Goal: Task Accomplishment & Management: Manage account settings

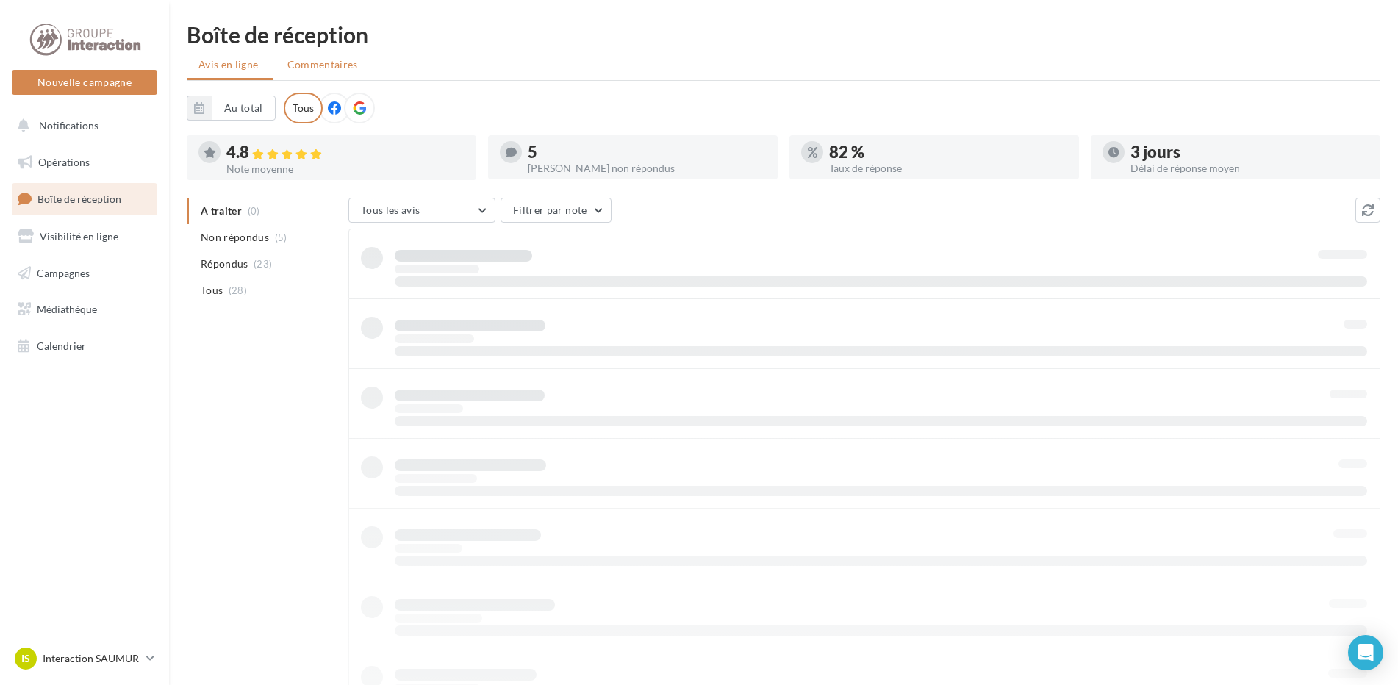
click at [340, 62] on span "Commentaires" at bounding box center [322, 64] width 71 height 12
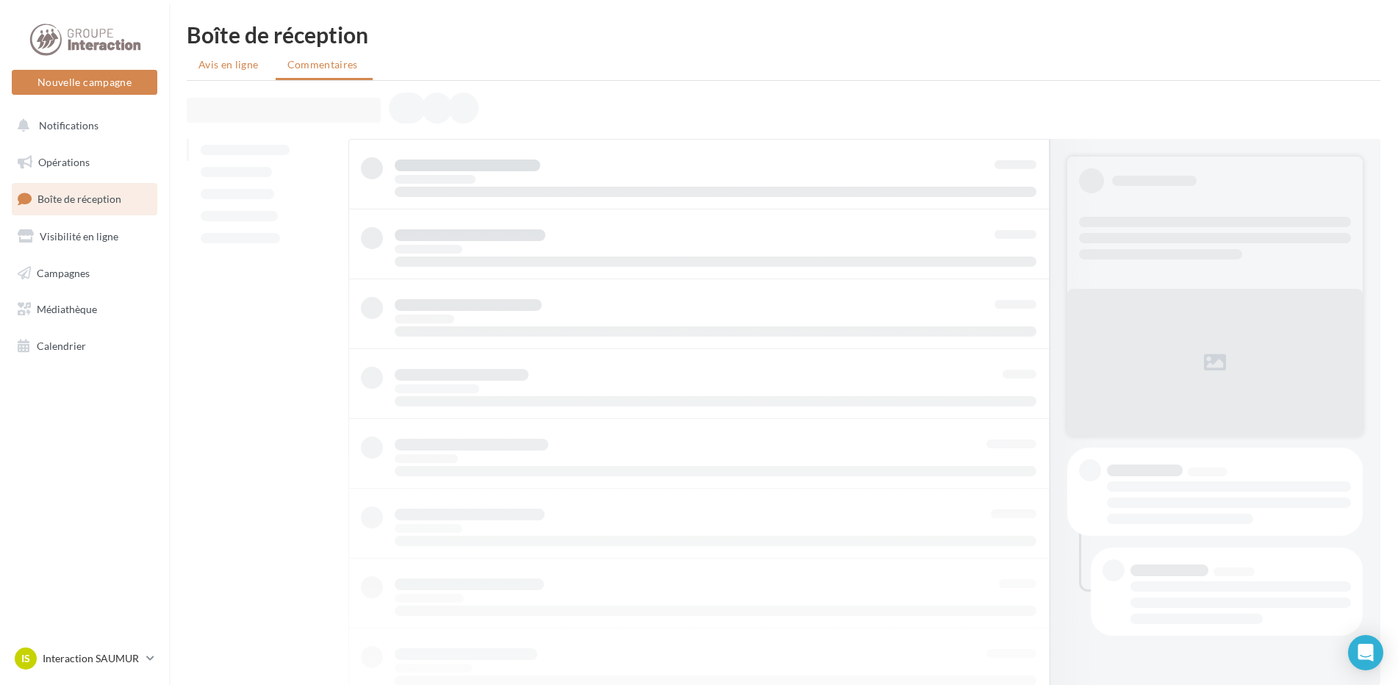
click at [238, 69] on span "Avis en ligne" at bounding box center [228, 64] width 60 height 15
